Goal: Information Seeking & Learning: Learn about a topic

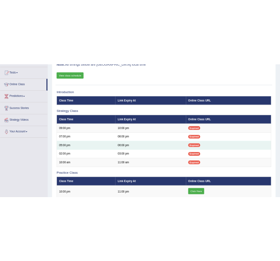
scroll to position [196, 0]
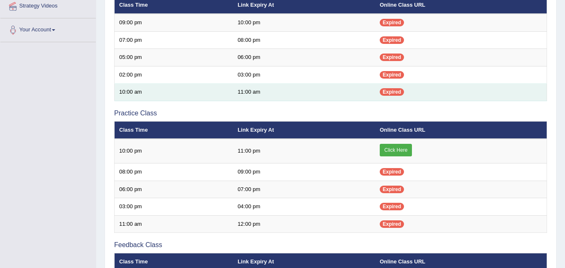
drag, startPoint x: 0, startPoint y: 0, endPoint x: 218, endPoint y: 100, distance: 239.9
click at [218, 100] on td "10:00 am" at bounding box center [174, 93] width 119 height 18
